Goal: Task Accomplishment & Management: Manage account settings

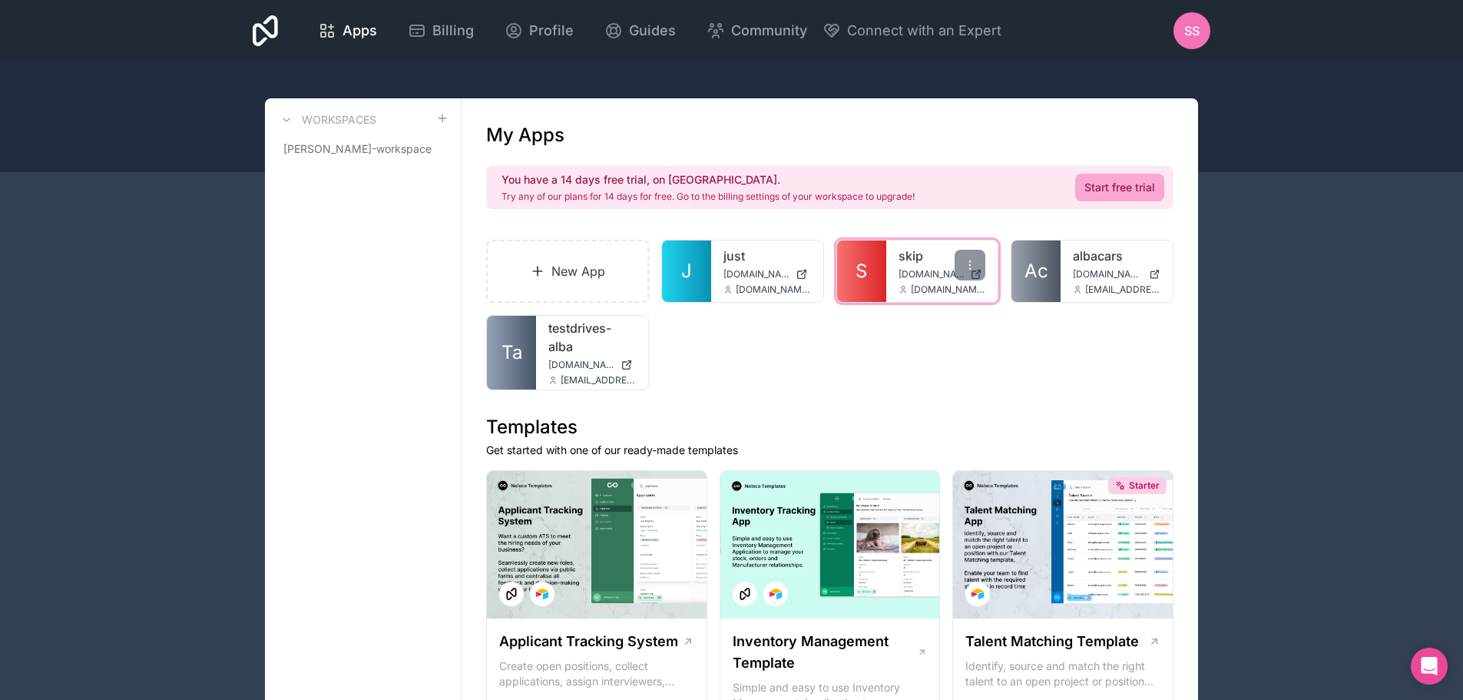
click at [908, 278] on span "[DOMAIN_NAME]" at bounding box center [932, 274] width 66 height 12
click at [749, 273] on span "[DOMAIN_NAME]" at bounding box center [757, 274] width 66 height 12
click at [554, 359] on span "[DOMAIN_NAME]" at bounding box center [581, 365] width 66 height 12
click at [800, 265] on icon at bounding box center [796, 265] width 12 height 12
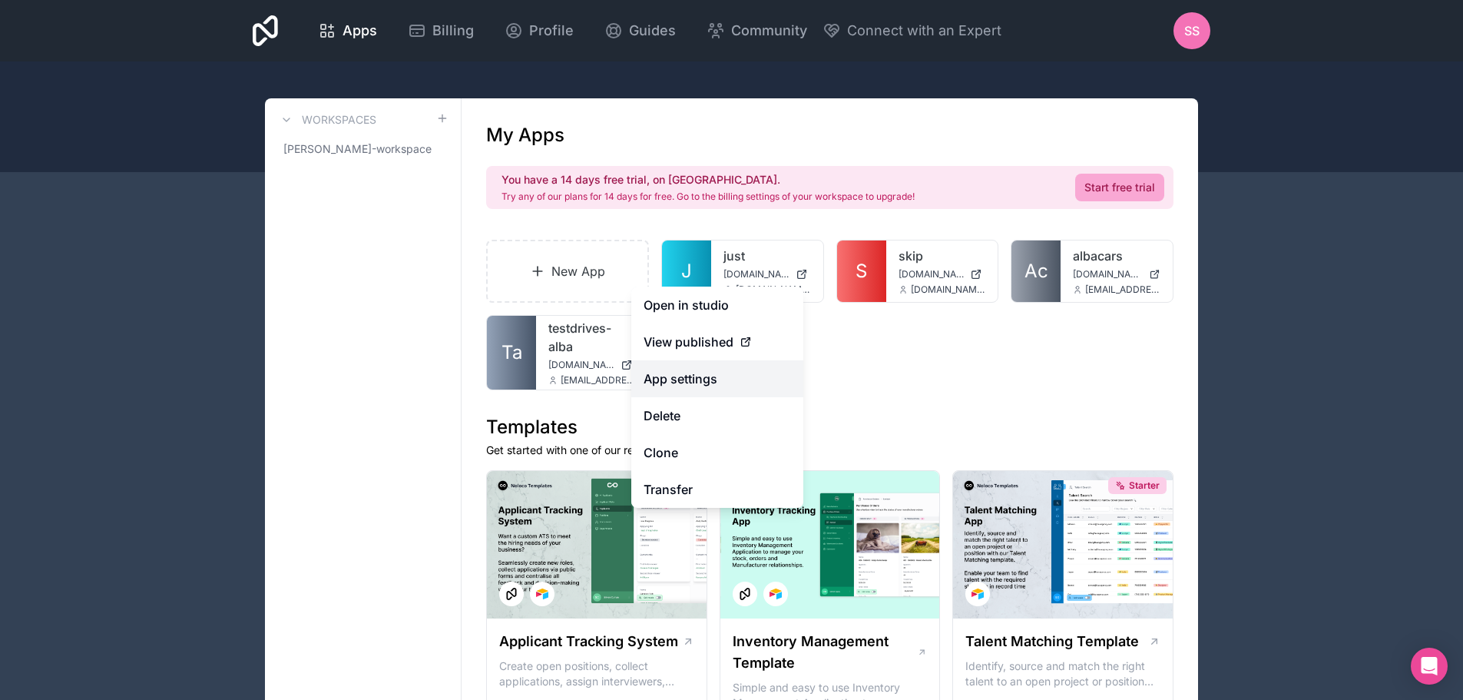
click at [719, 386] on link "App settings" at bounding box center [717, 378] width 172 height 37
